Goal: Task Accomplishment & Management: Manage account settings

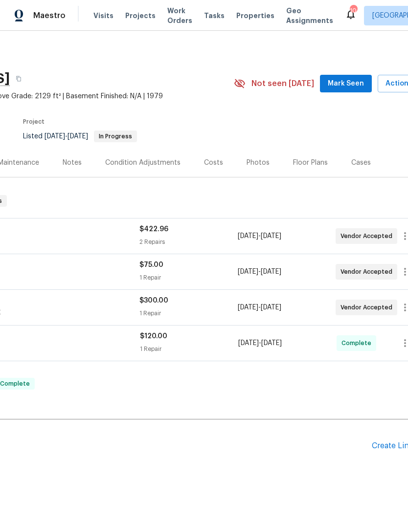
scroll to position [0, 122]
